Goal: Task Accomplishment & Management: Manage account settings

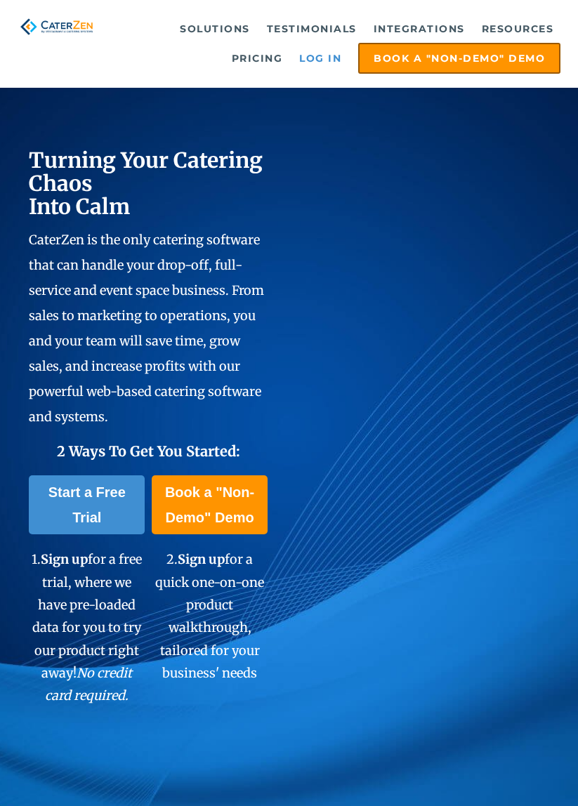
click at [321, 60] on link "Log in" at bounding box center [320, 58] width 56 height 28
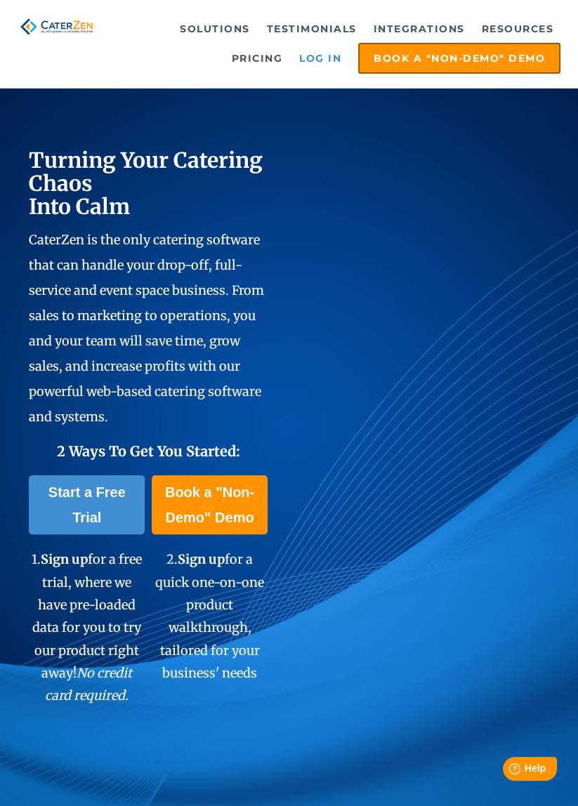
click at [331, 60] on link "Log in" at bounding box center [320, 58] width 56 height 28
click at [323, 61] on link "Log in" at bounding box center [320, 58] width 56 height 28
click at [324, 63] on link "Log in" at bounding box center [320, 58] width 56 height 28
